Goal: Find contact information: Find contact information

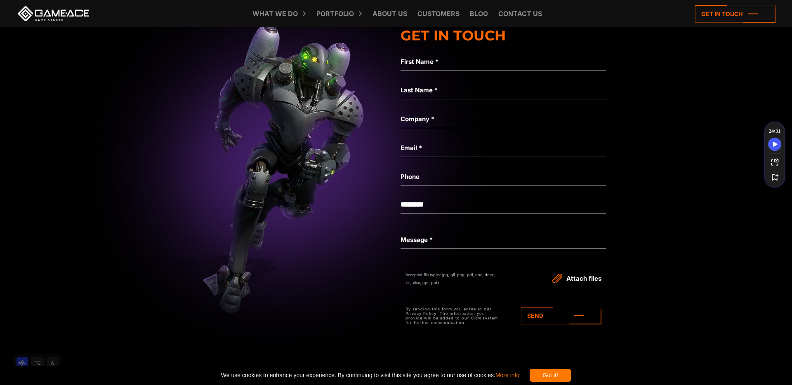
scroll to position [7149, 0]
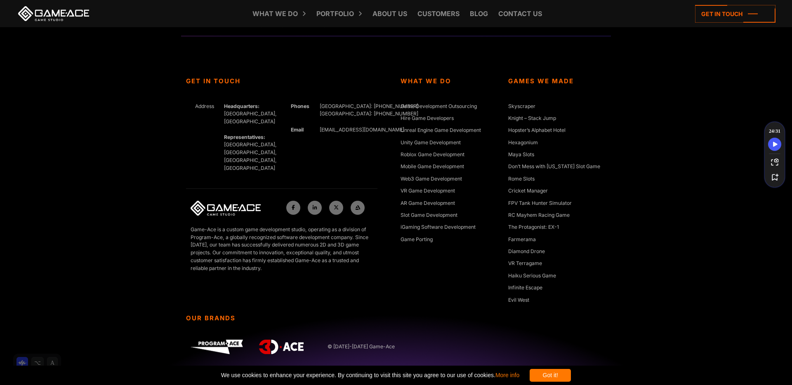
click at [571, 375] on div "Got it!" at bounding box center [550, 375] width 41 height 13
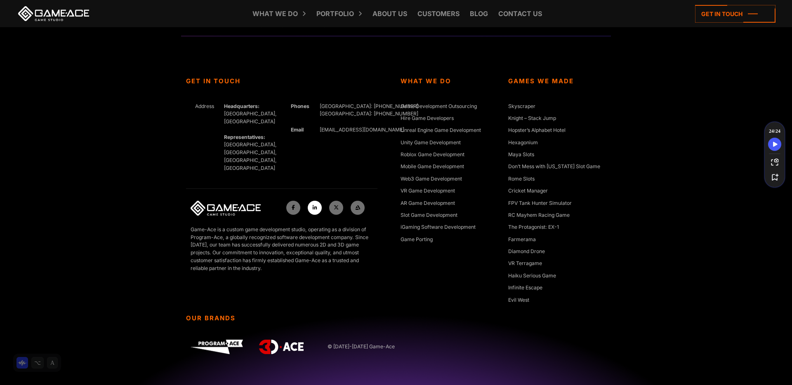
click at [316, 205] on icon at bounding box center [315, 207] width 5 height 5
click at [512, 12] on link "Contact us" at bounding box center [520, 13] width 52 height 27
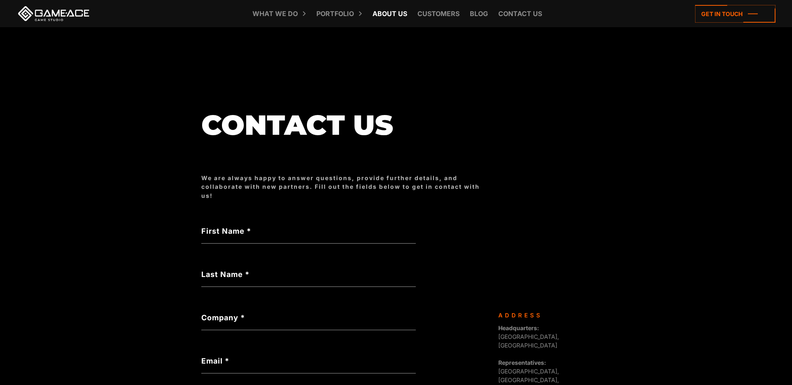
click at [394, 16] on link "About Us" at bounding box center [389, 13] width 43 height 27
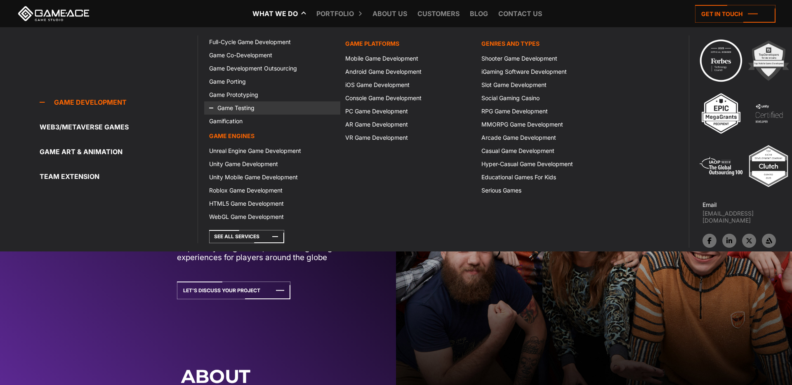
click at [229, 108] on link "Game Testing" at bounding box center [272, 107] width 136 height 13
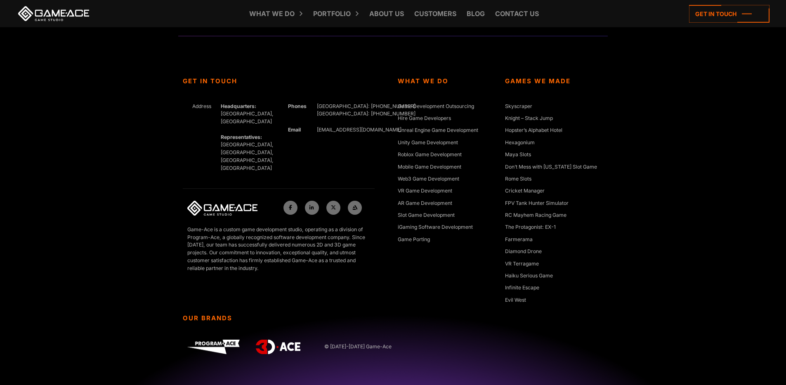
scroll to position [3079, 0]
click at [221, 346] on img at bounding box center [213, 347] width 52 height 14
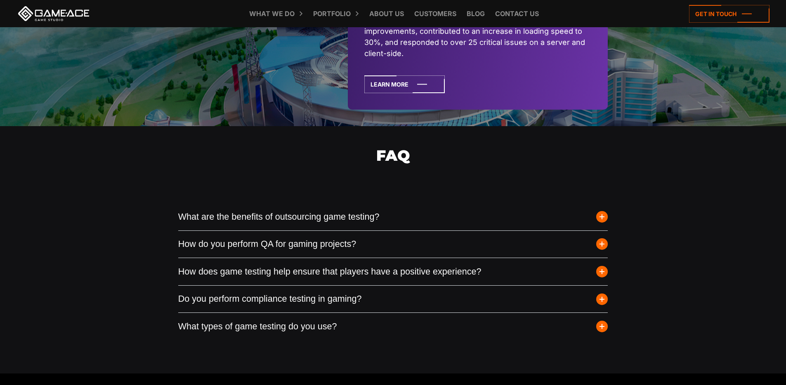
scroll to position [2258, 0]
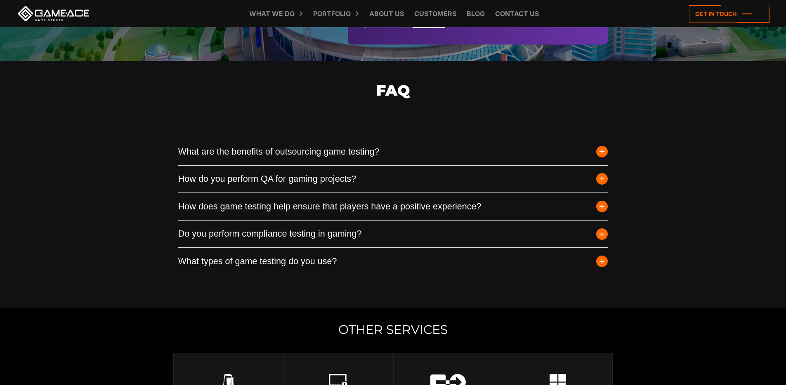
click at [603, 240] on span "button" at bounding box center [602, 235] width 12 height 12
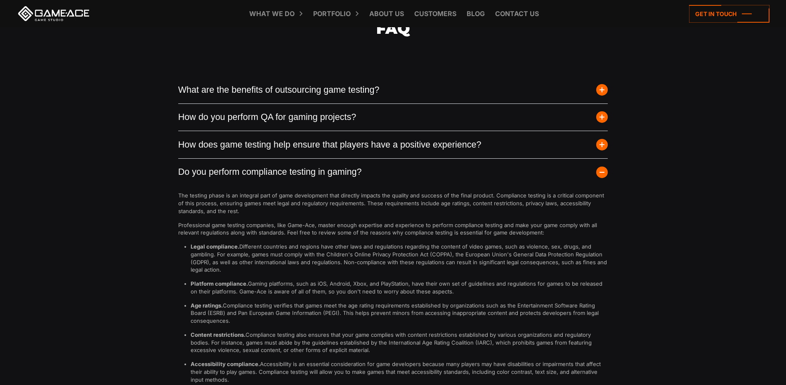
scroll to position [2263, 0]
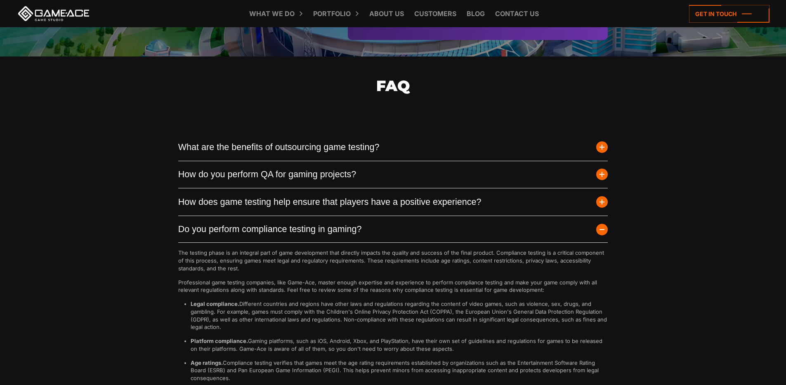
click at [604, 208] on span "button" at bounding box center [602, 202] width 12 height 12
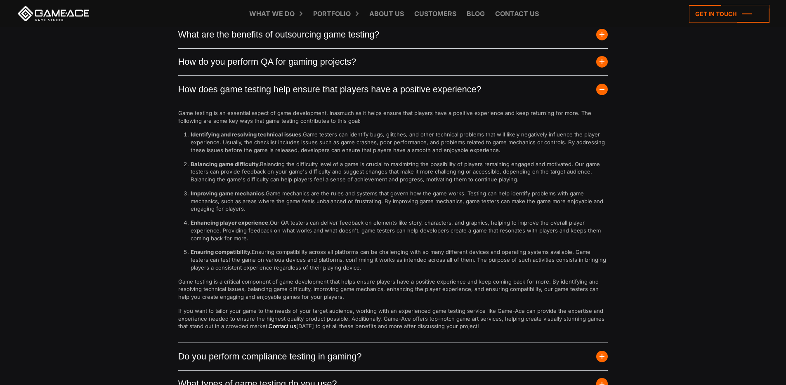
scroll to position [2376, 0]
click at [601, 94] on span "button" at bounding box center [602, 89] width 12 height 12
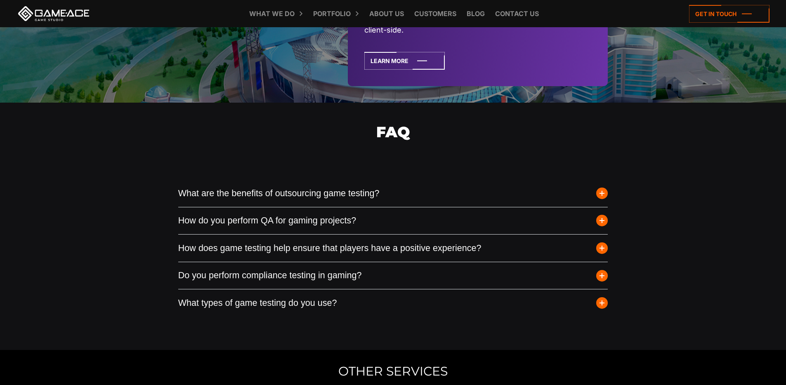
scroll to position [2215, 0]
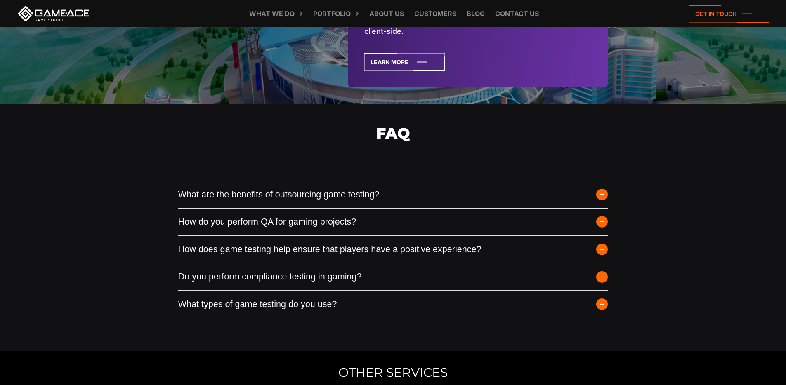
click at [604, 200] on span "button" at bounding box center [602, 195] width 12 height 12
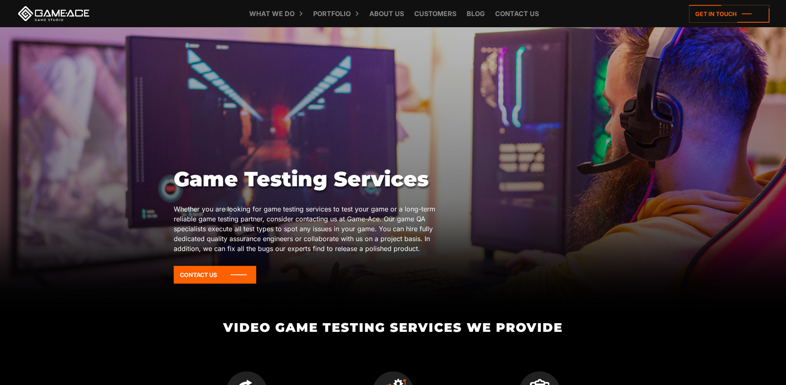
scroll to position [0, 0]
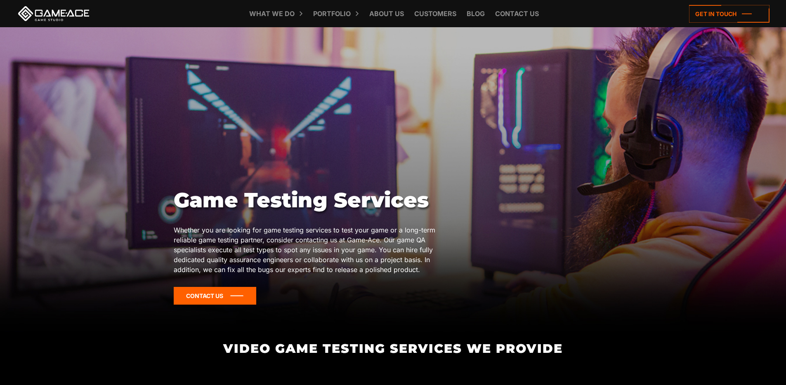
click at [240, 297] on icon at bounding box center [215, 296] width 83 height 18
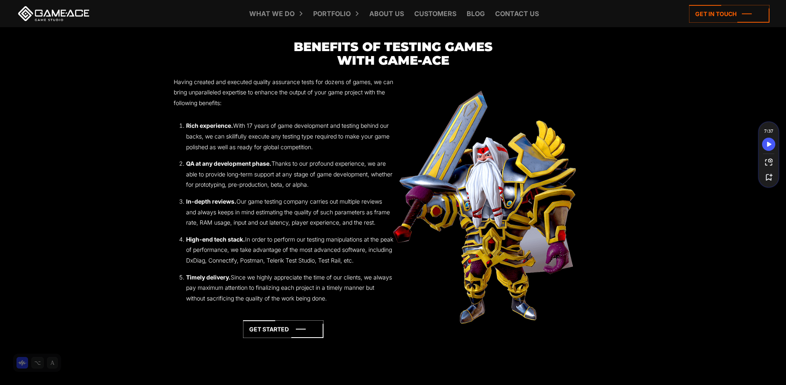
scroll to position [1031, 0]
